Goal: Task Accomplishment & Management: Manage account settings

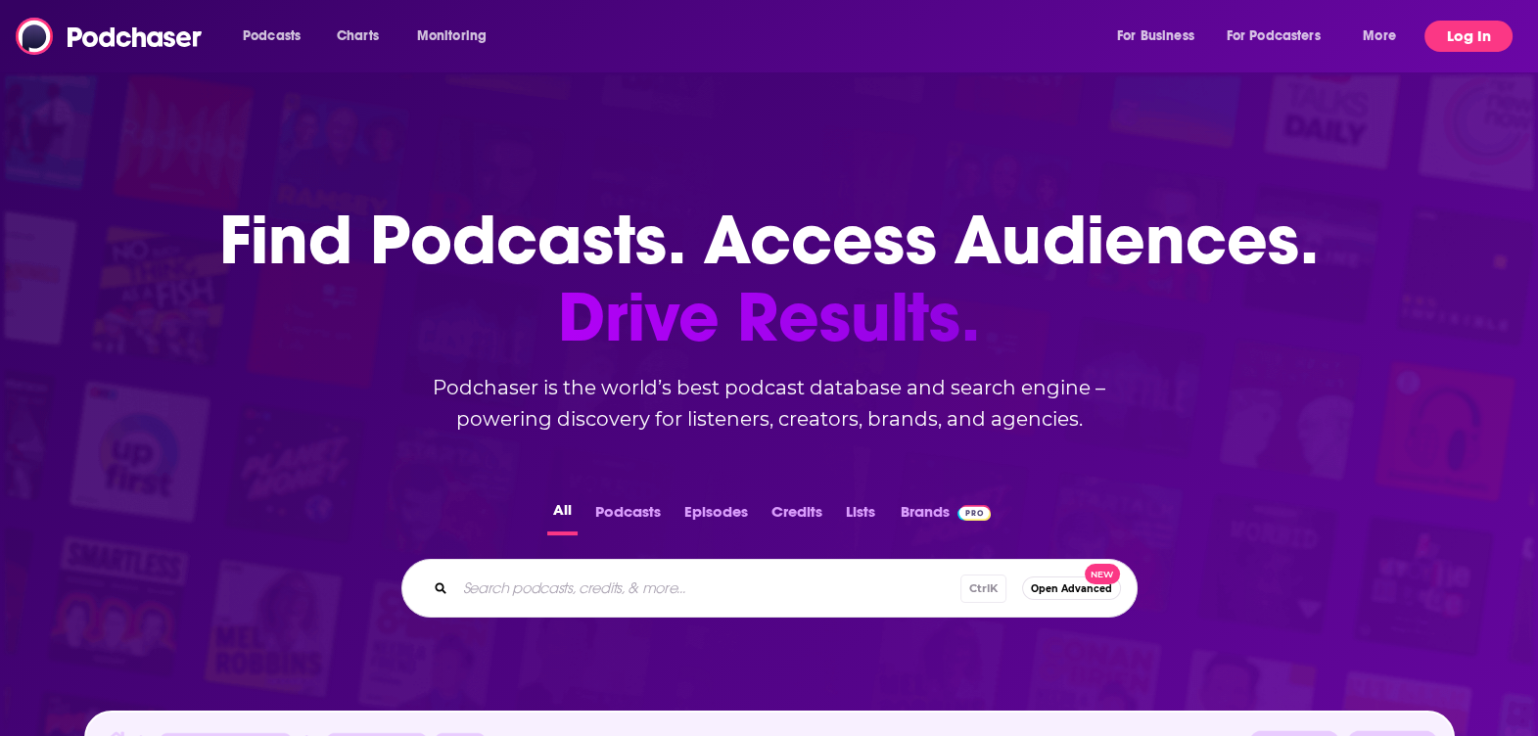
click at [1469, 38] on button "Log In" at bounding box center [1469, 36] width 88 height 31
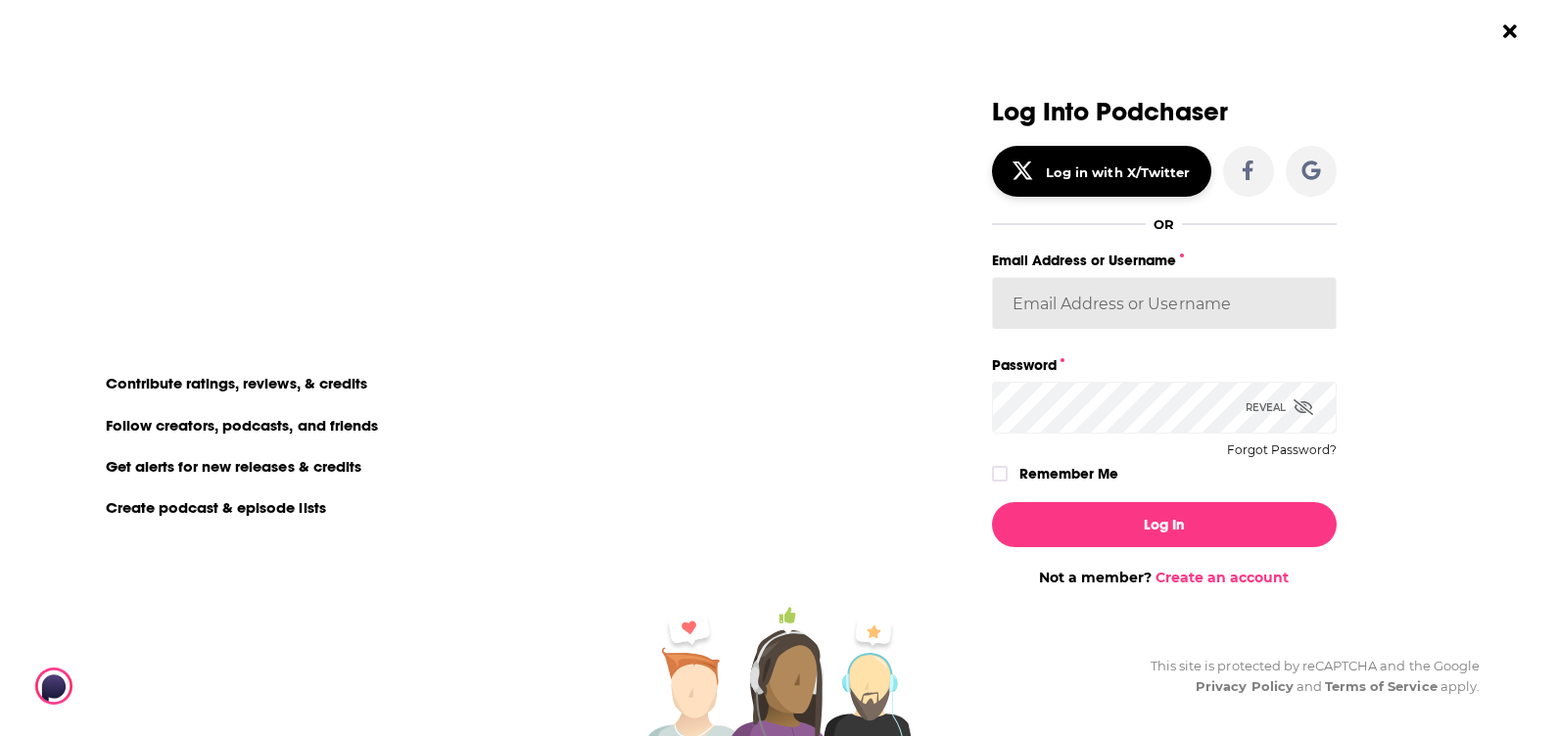
type input "[PERSON_NAME][EMAIL_ADDRESS][PERSON_NAME][DOMAIN_NAME]"
click at [1305, 421] on div "Reveal" at bounding box center [1279, 408] width 68 height 52
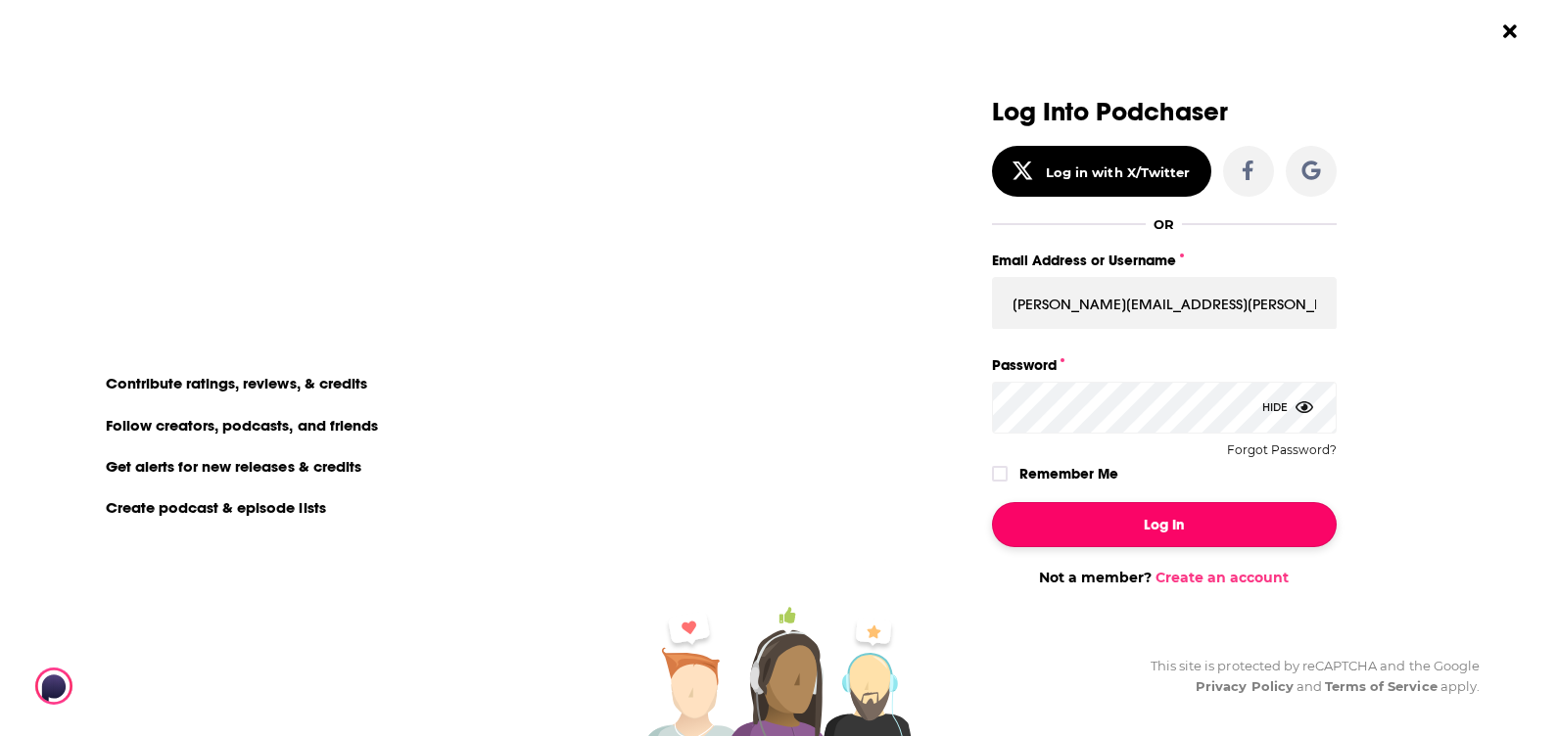
click at [1234, 524] on button "Log In" at bounding box center [1164, 524] width 345 height 45
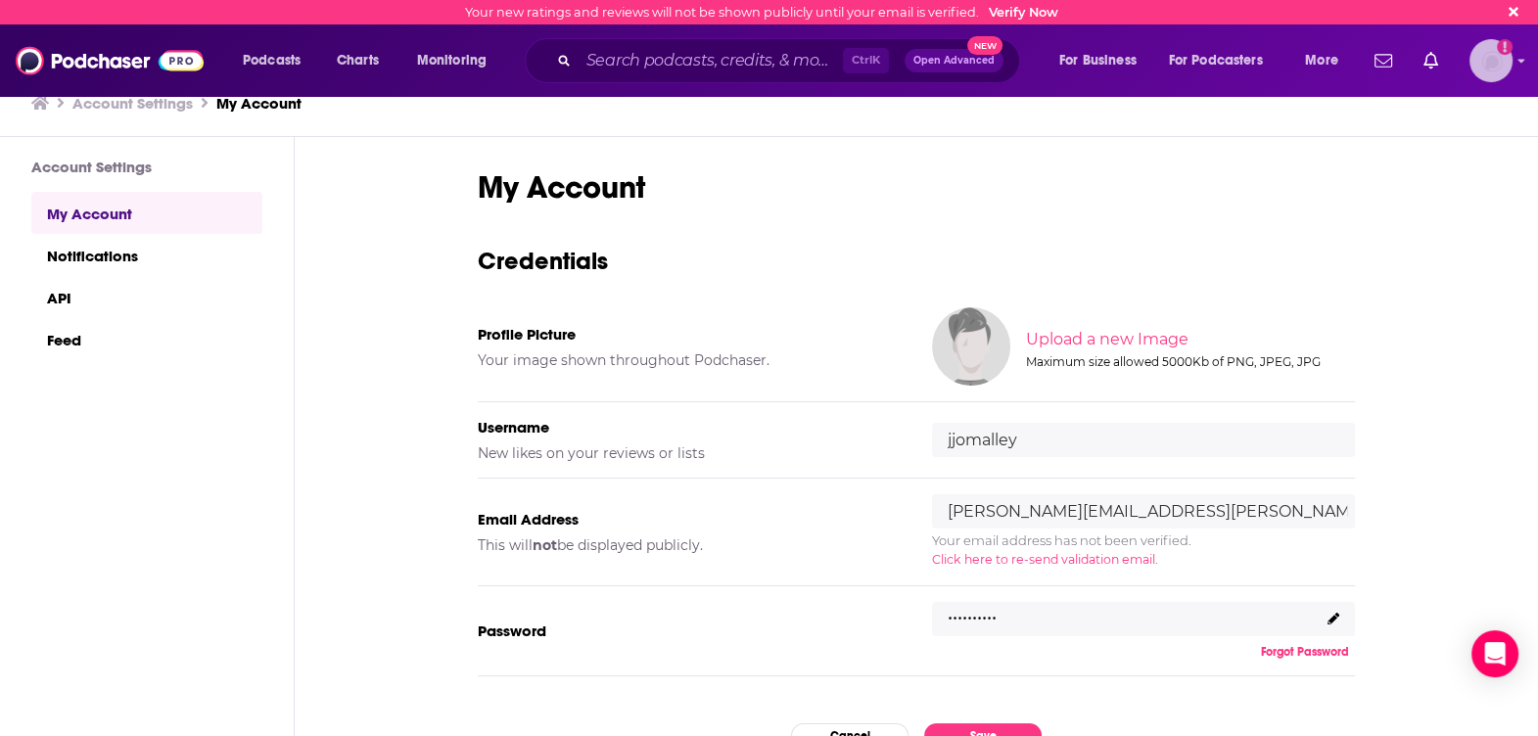
click at [1493, 71] on img "Logged in as jjomalley" at bounding box center [1491, 60] width 43 height 43
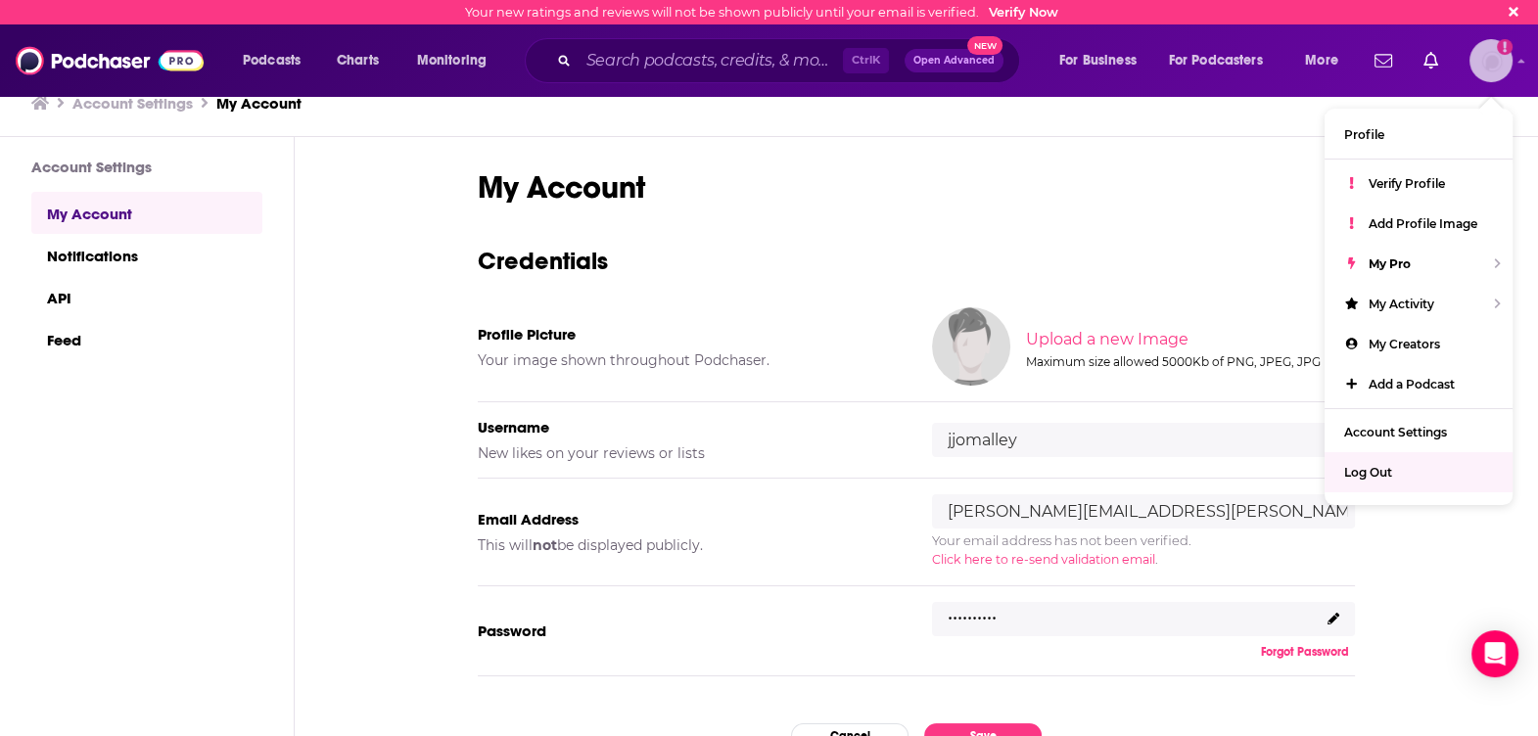
click at [1367, 480] on span "Log Out" at bounding box center [1368, 472] width 48 height 15
